Goal: Task Accomplishment & Management: Manage account settings

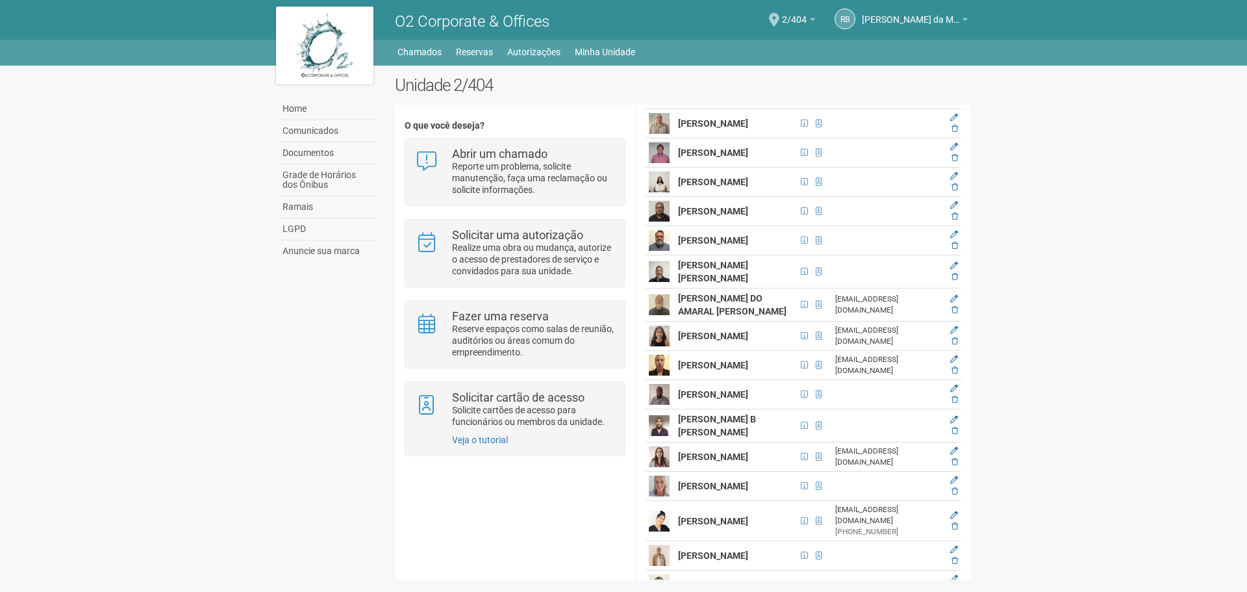
scroll to position [2225, 0]
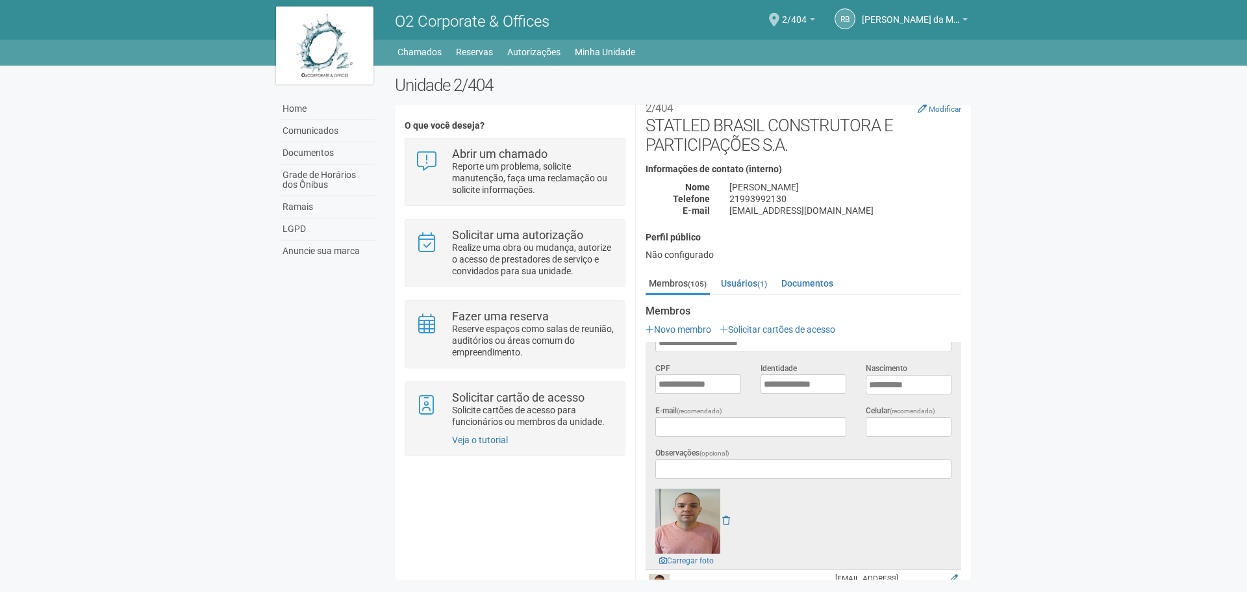
scroll to position [0, 0]
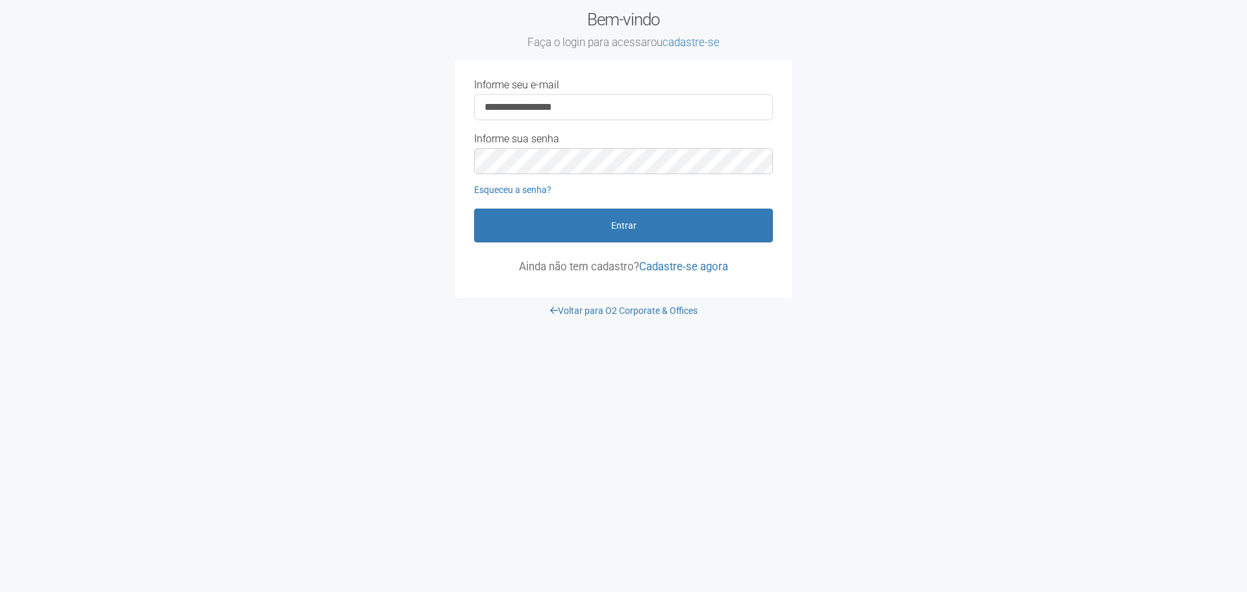
click at [343, 191] on div "**********" at bounding box center [623, 164] width 715 height 329
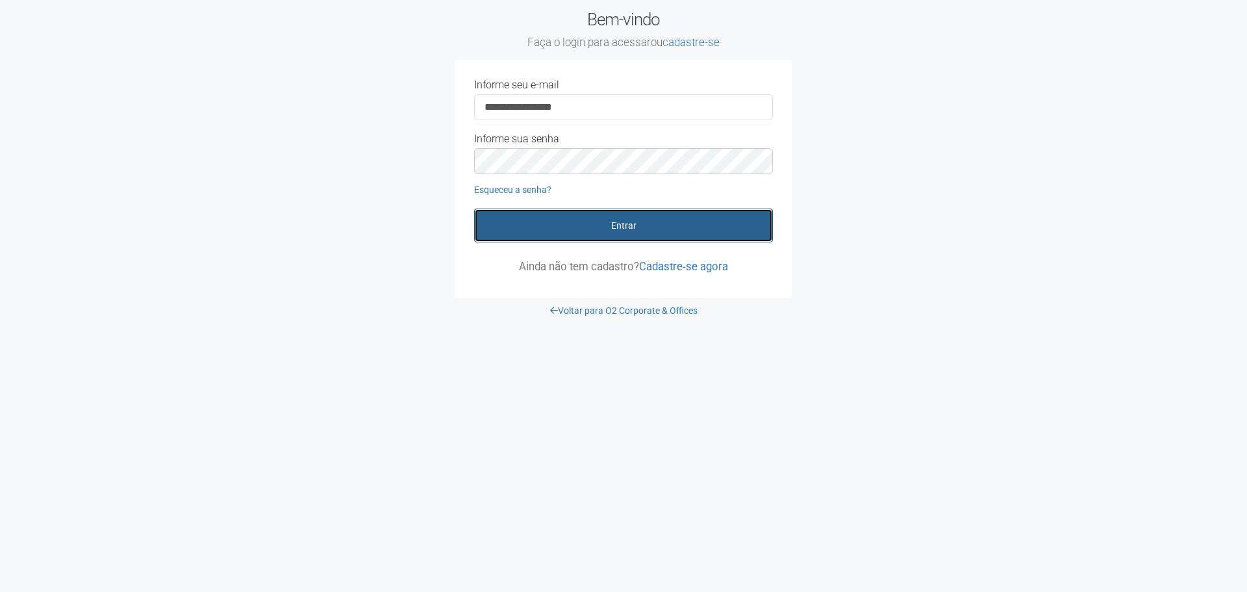
click at [546, 236] on button "Entrar" at bounding box center [623, 226] width 299 height 34
